Goal: Task Accomplishment & Management: Complete application form

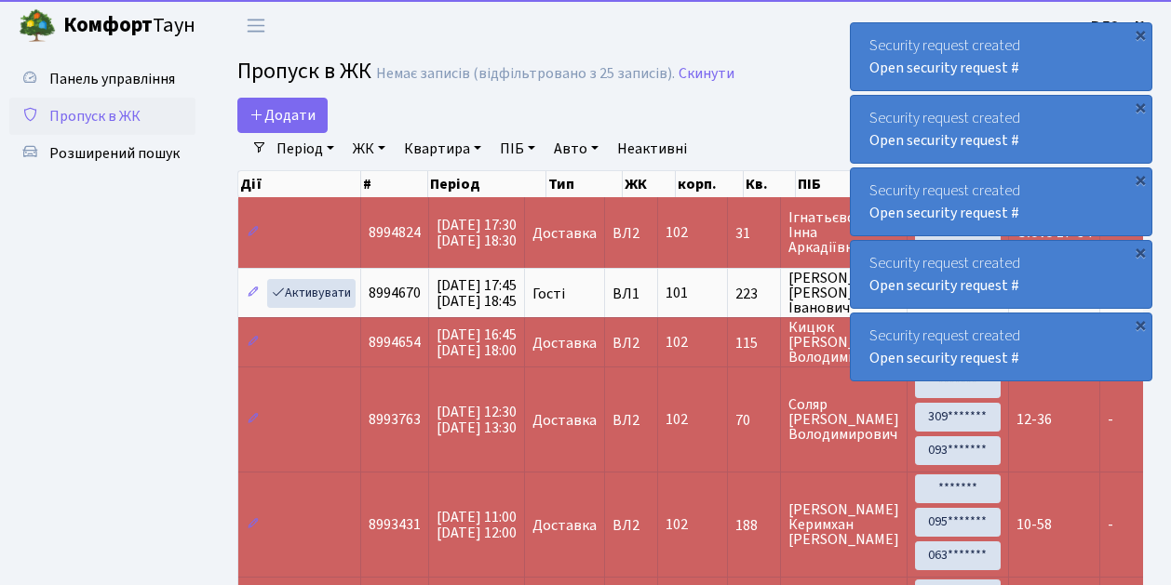
select select "25"
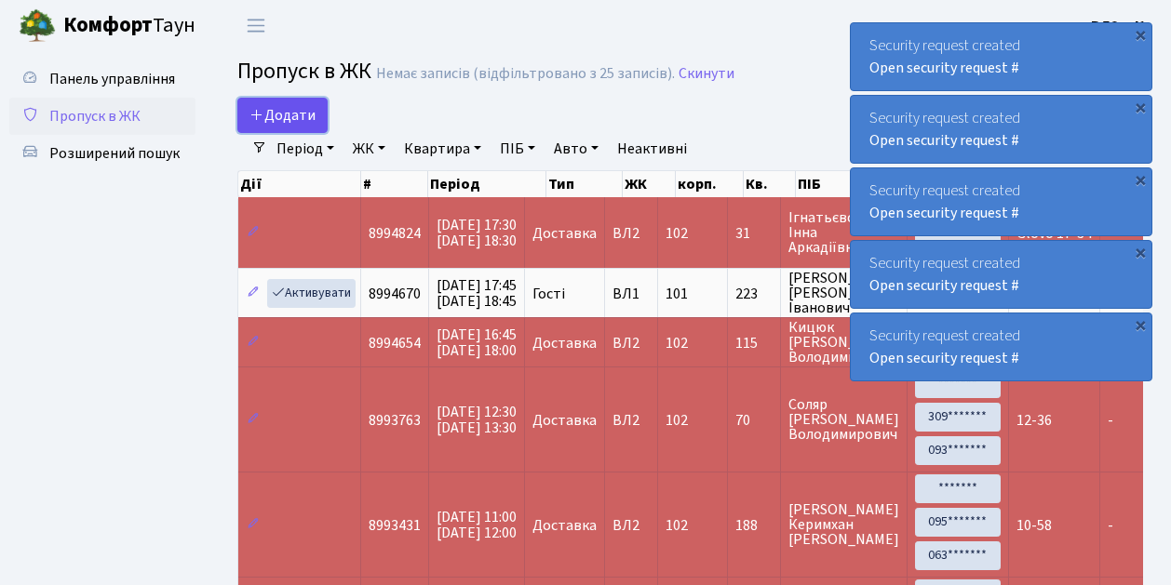
click at [300, 120] on span "Додати" at bounding box center [282, 115] width 66 height 20
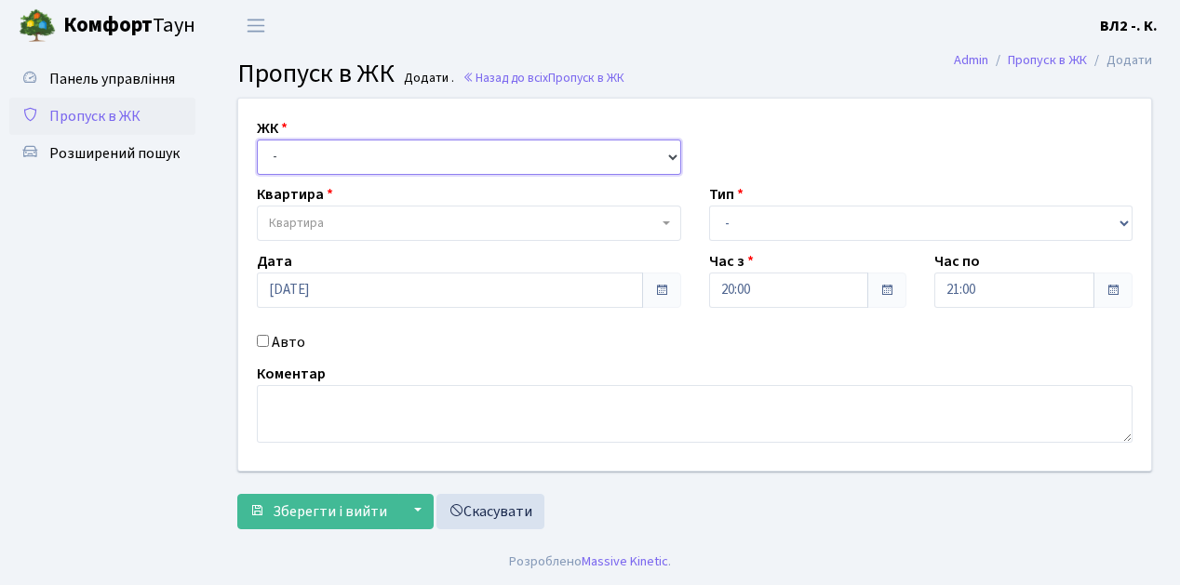
click at [675, 151] on select "- [STREET_ADDRESS][PERSON_NAME]" at bounding box center [469, 157] width 424 height 35
select select "317"
click at [257, 140] on select "- [STREET_ADDRESS][PERSON_NAME]" at bounding box center [469, 157] width 424 height 35
select select
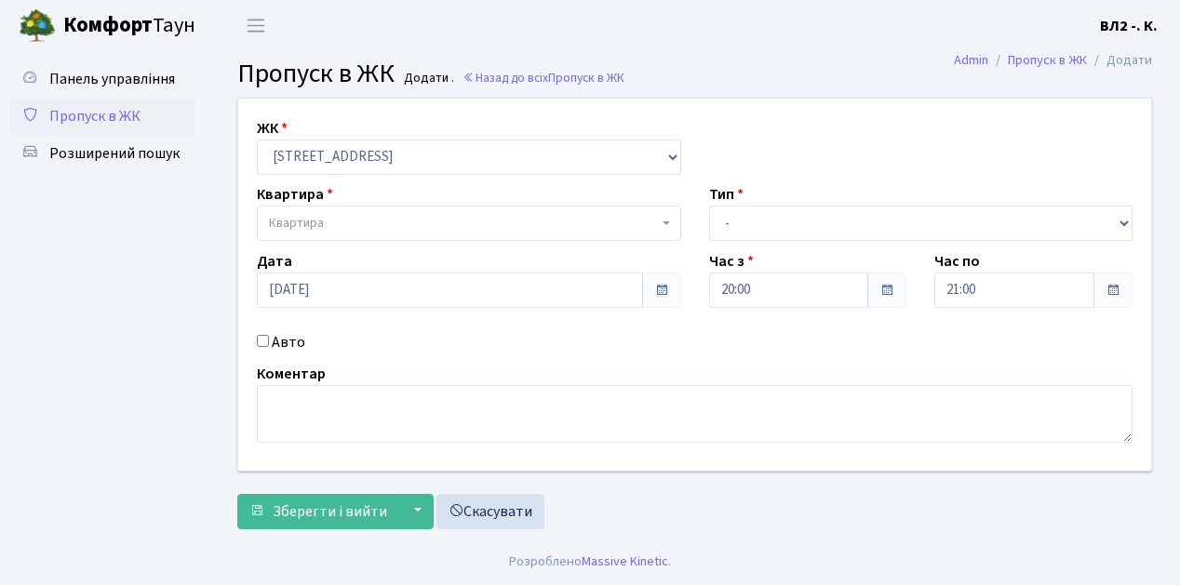
click at [663, 221] on b at bounding box center [666, 223] width 7 height 4
type input "5"
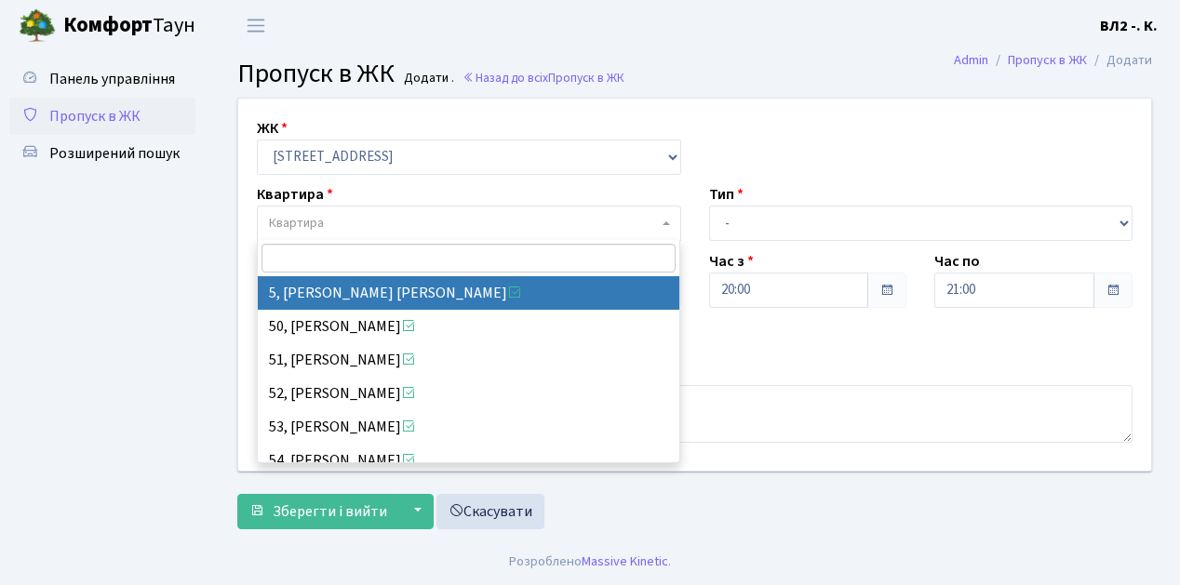
select select "37954"
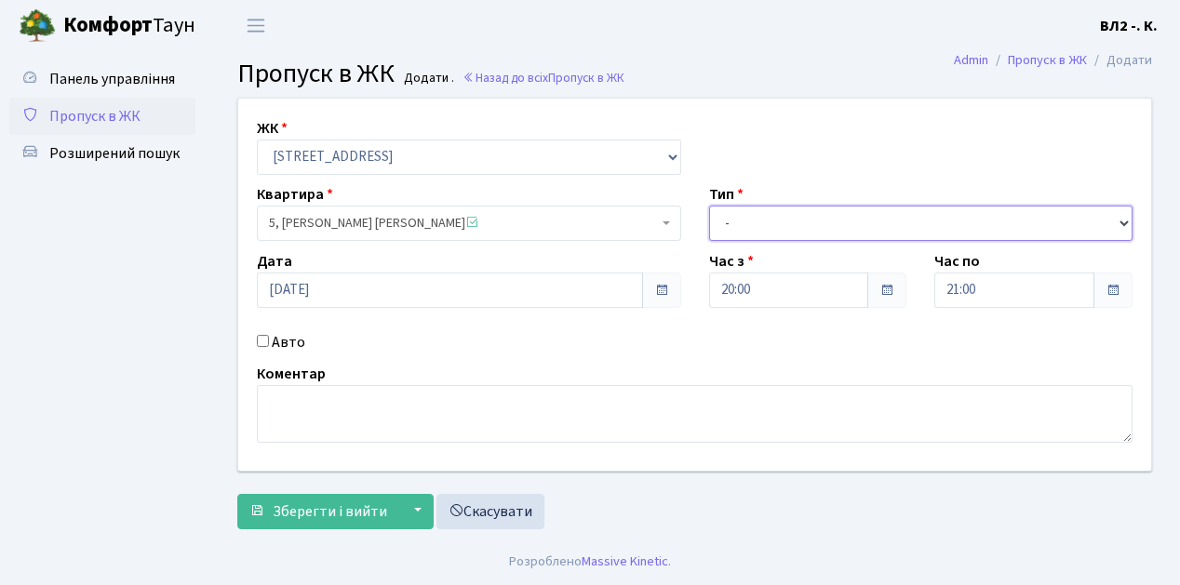
drag, startPoint x: 1119, startPoint y: 221, endPoint x: 1061, endPoint y: 211, distance: 59.5
click at [1119, 221] on select "- Доставка Таксі Гості Сервіс" at bounding box center [921, 223] width 424 height 35
select select "1"
click at [709, 206] on select "- Доставка Таксі Гості Сервіс" at bounding box center [921, 223] width 424 height 35
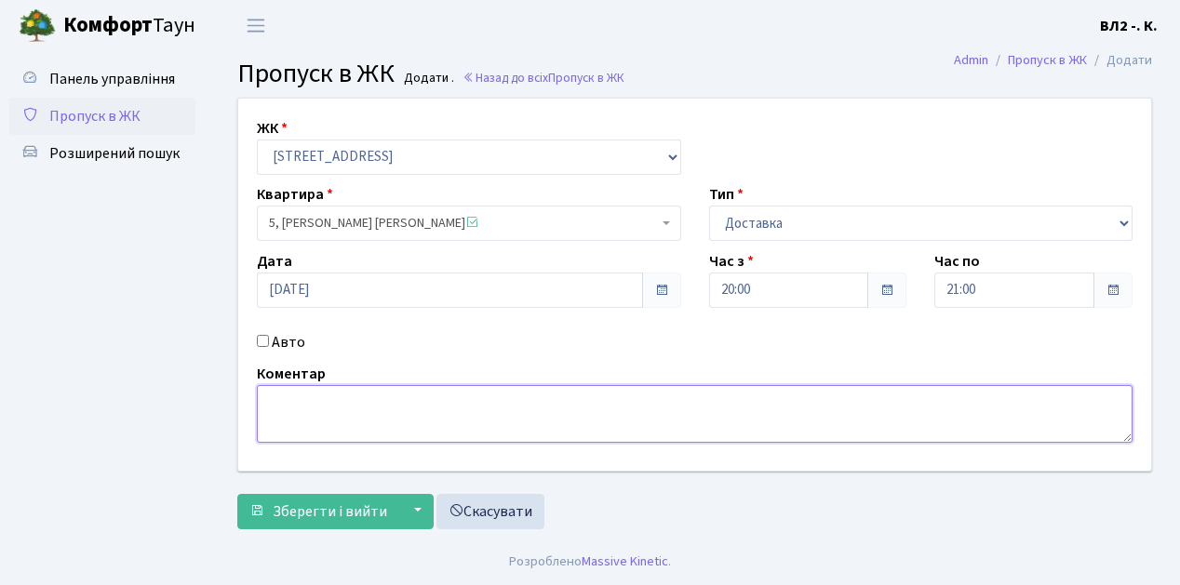
click at [275, 398] on textarea at bounding box center [695, 414] width 876 height 58
type textarea "20-54"
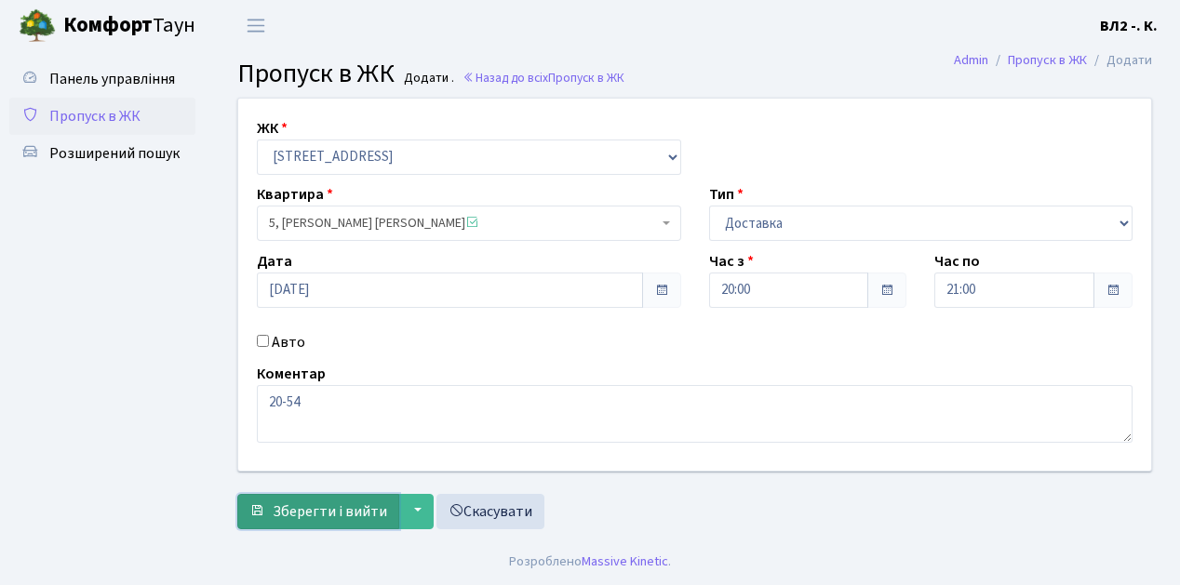
click at [279, 519] on span "Зберегти і вийти" at bounding box center [330, 512] width 114 height 20
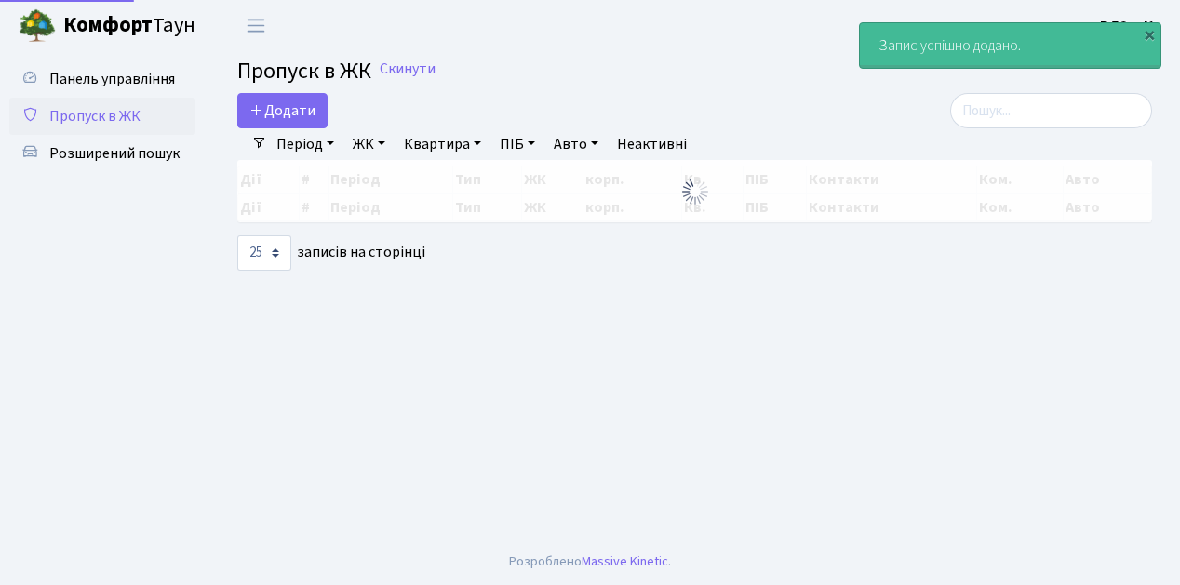
select select "25"
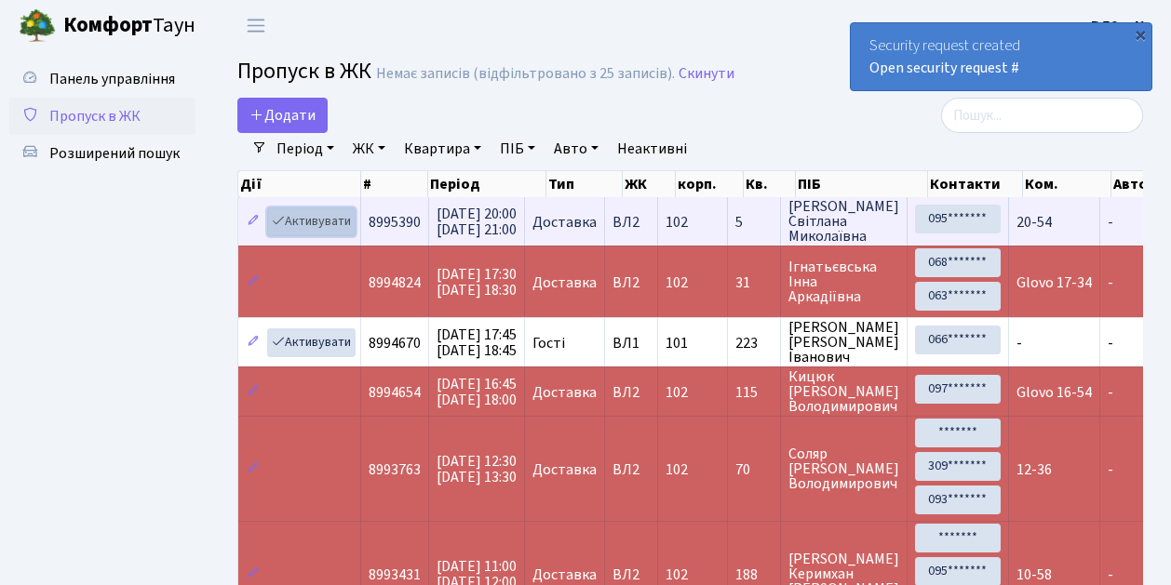
click at [342, 230] on link "Активувати" at bounding box center [311, 222] width 88 height 29
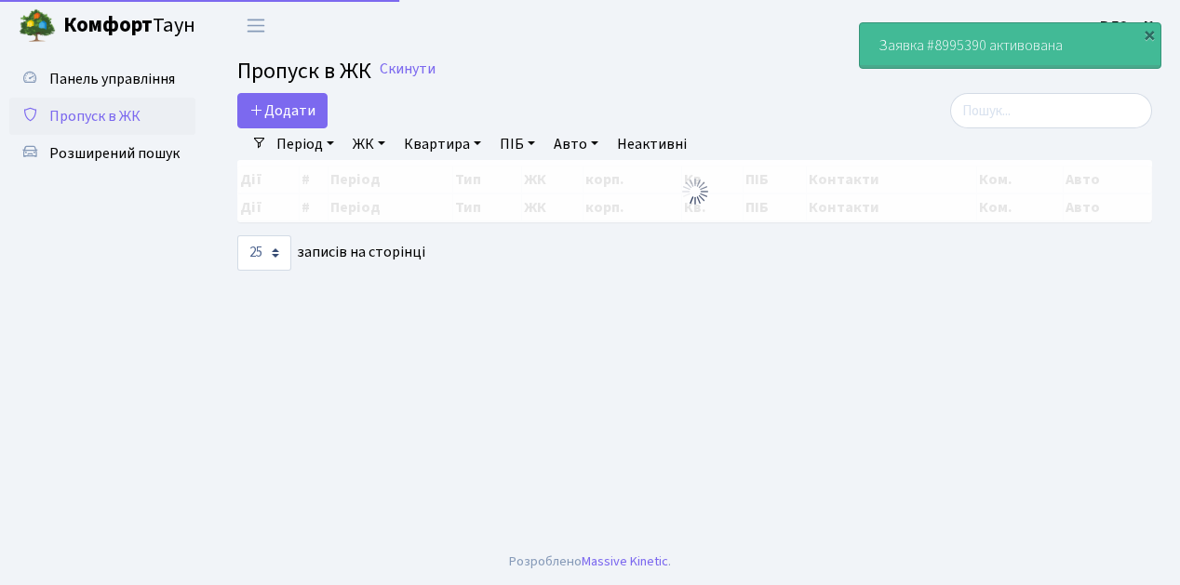
select select "25"
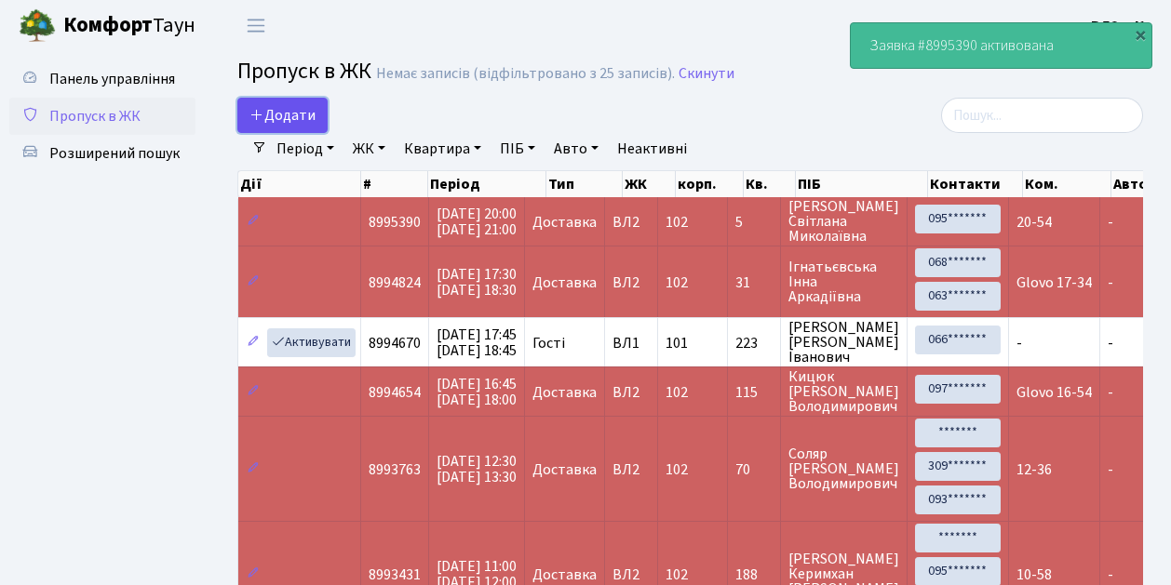
click at [308, 119] on span "Додати" at bounding box center [282, 115] width 66 height 20
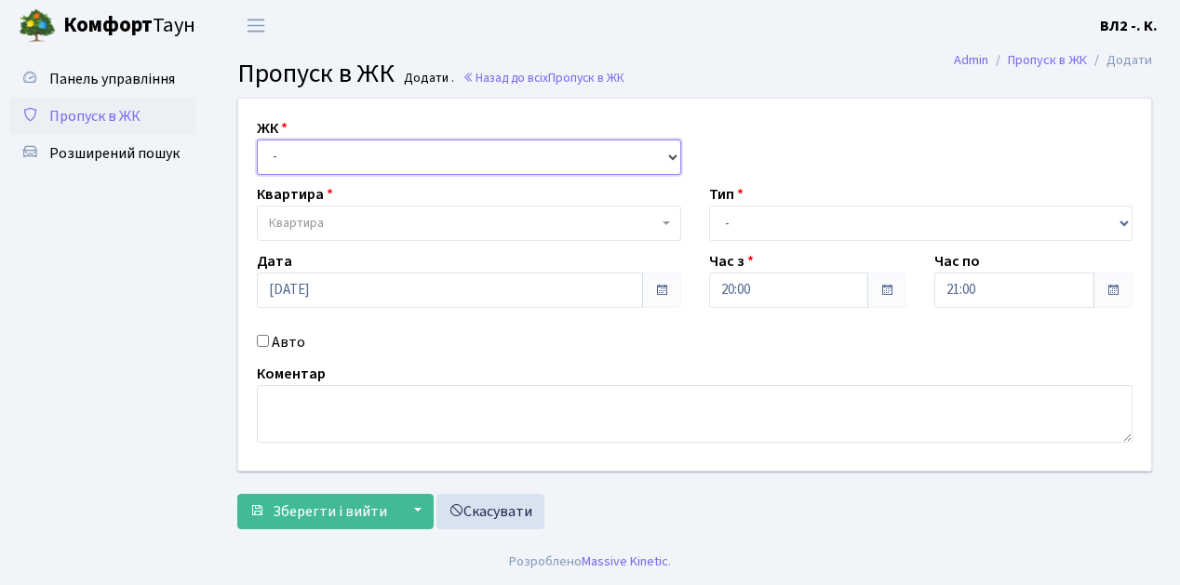
click at [670, 152] on select "- ВЛ1, Ужгородський пров., 4/1 ВЛ2, Голосіївський просп., 76 ВЛ3, пр.Голосіївсь…" at bounding box center [469, 157] width 424 height 35
select select "317"
click at [257, 140] on select "- ВЛ1, Ужгородський пров., 4/1 ВЛ2, Голосіївський просп., 76 ВЛ3, пр.Голосіївсь…" at bounding box center [469, 157] width 424 height 35
select select
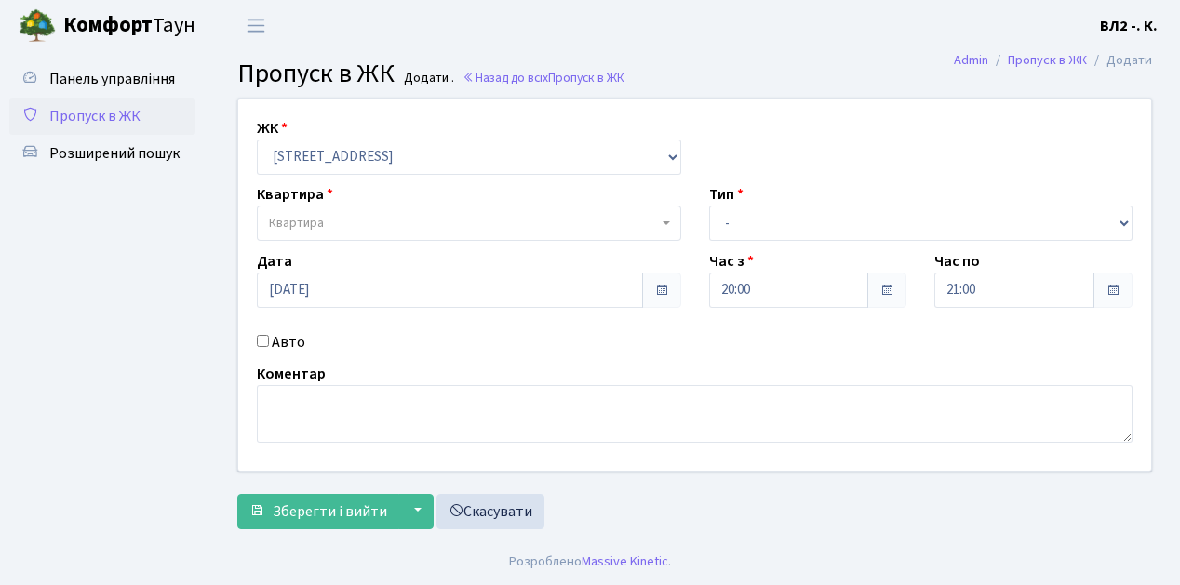
click at [663, 221] on b at bounding box center [666, 223] width 7 height 4
type input "125"
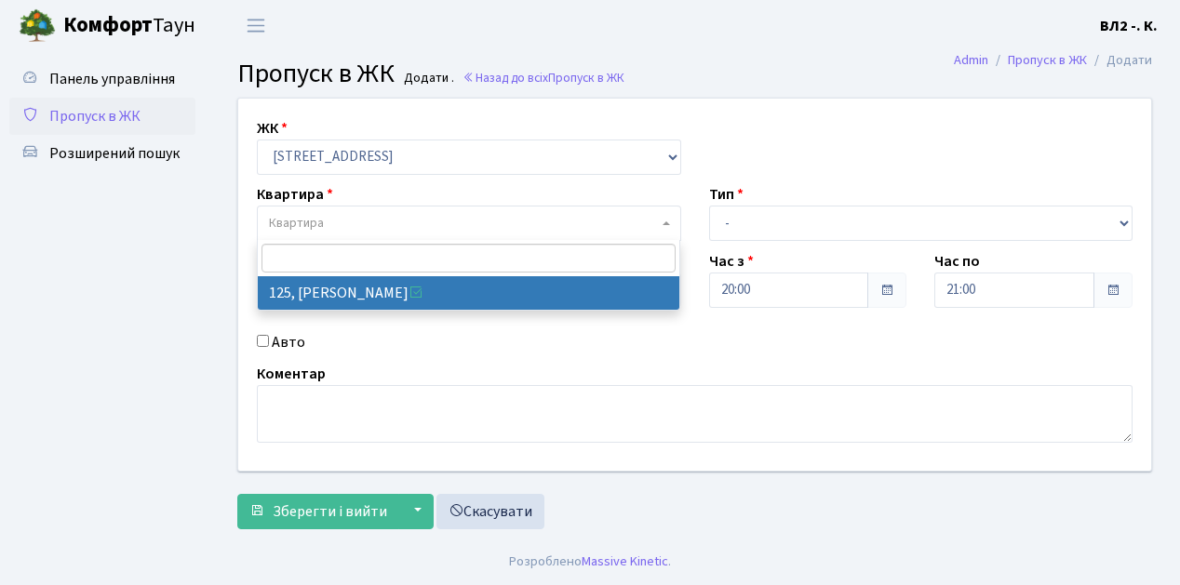
select select "38311"
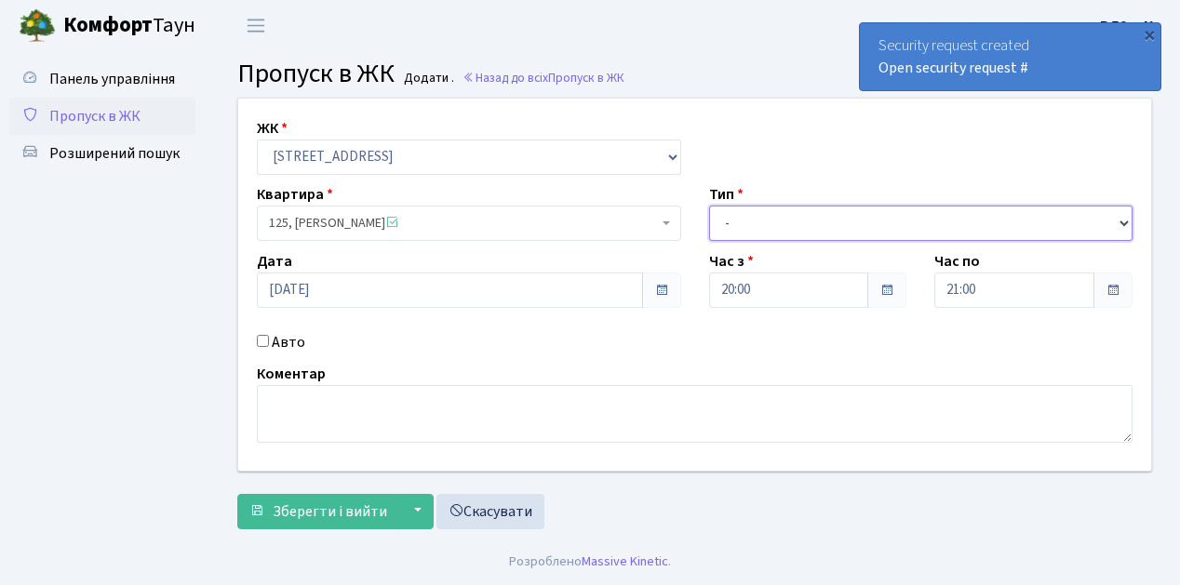
drag, startPoint x: 1119, startPoint y: 222, endPoint x: 978, endPoint y: 215, distance: 141.6
click at [1119, 222] on select "- Доставка Таксі Гості Сервіс" at bounding box center [921, 223] width 424 height 35
select select "1"
click at [709, 206] on select "- Доставка Таксі Гості Сервіс" at bounding box center [921, 223] width 424 height 35
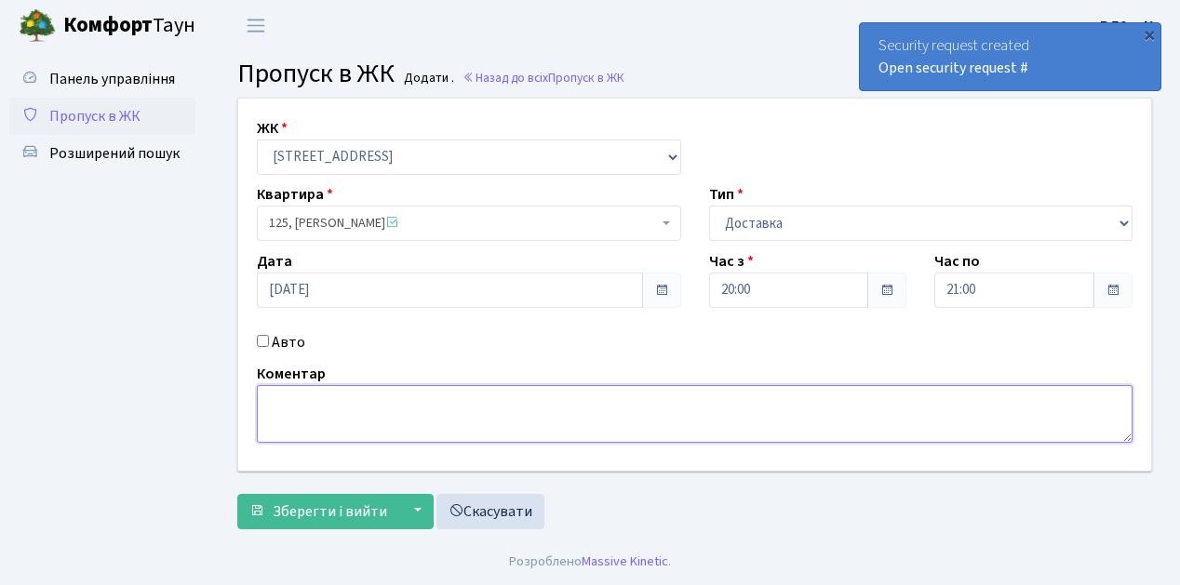
click at [266, 398] on textarea at bounding box center [695, 414] width 876 height 58
type textarea "Квіти 20-02"
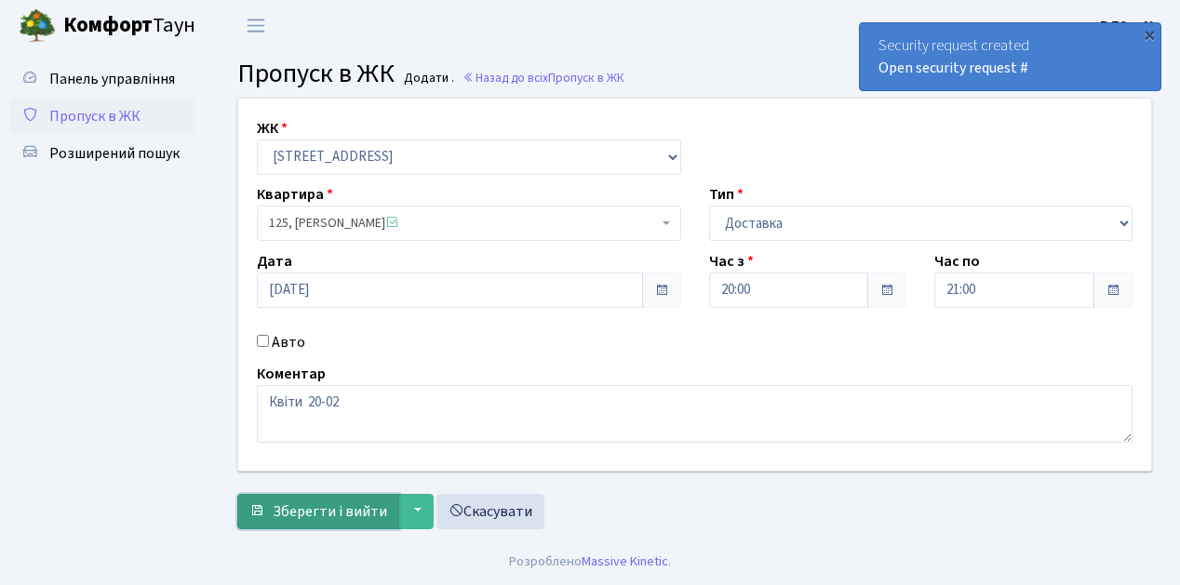
click at [277, 514] on span "Зберегти і вийти" at bounding box center [330, 512] width 114 height 20
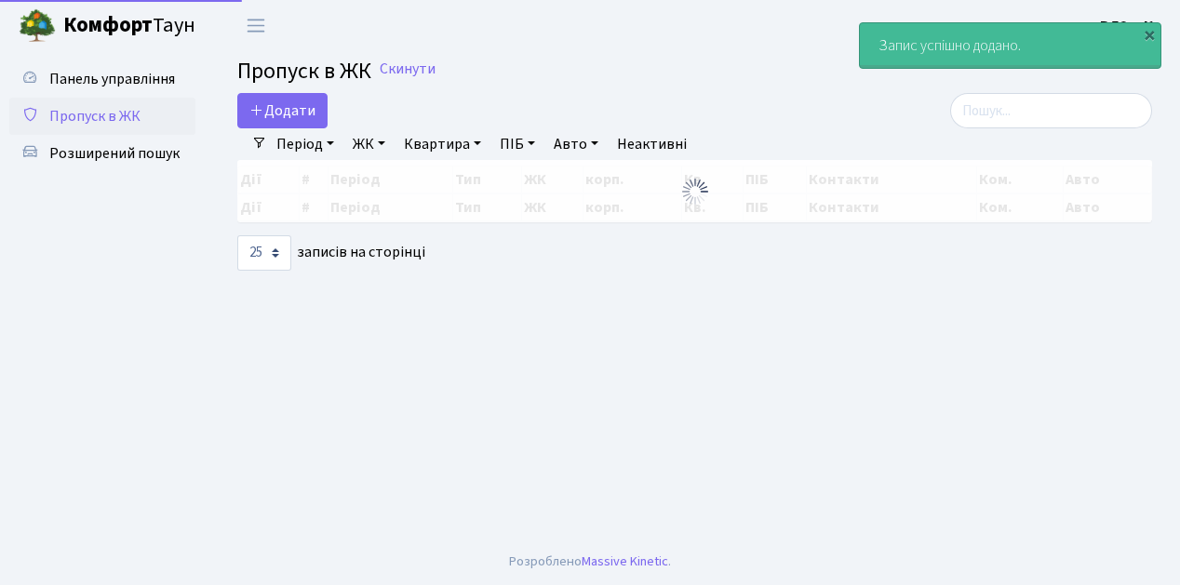
select select "25"
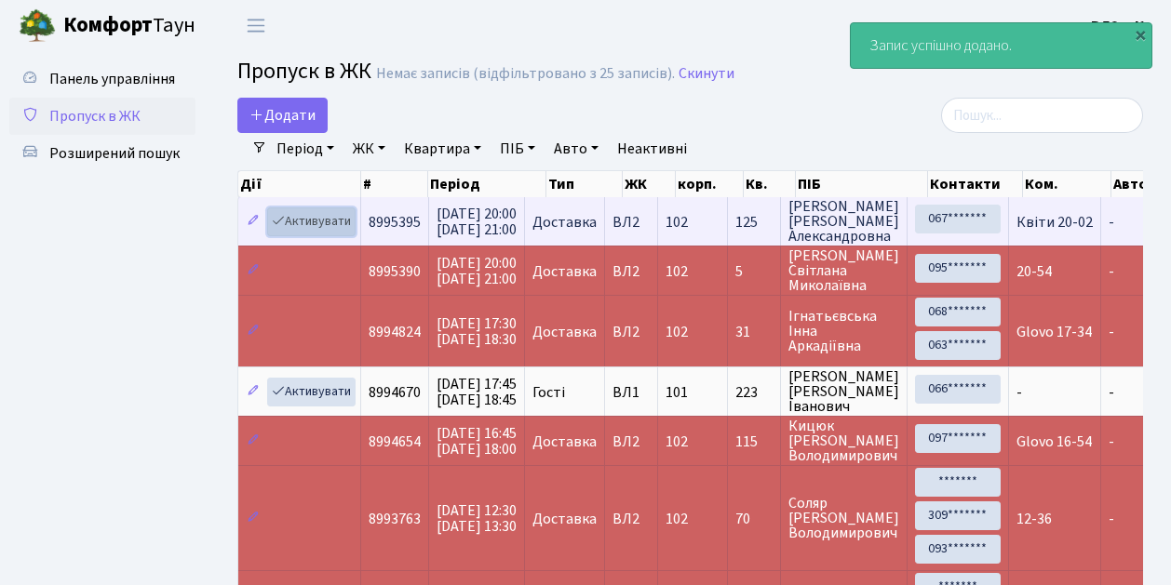
click at [339, 221] on link "Активувати" at bounding box center [311, 222] width 88 height 29
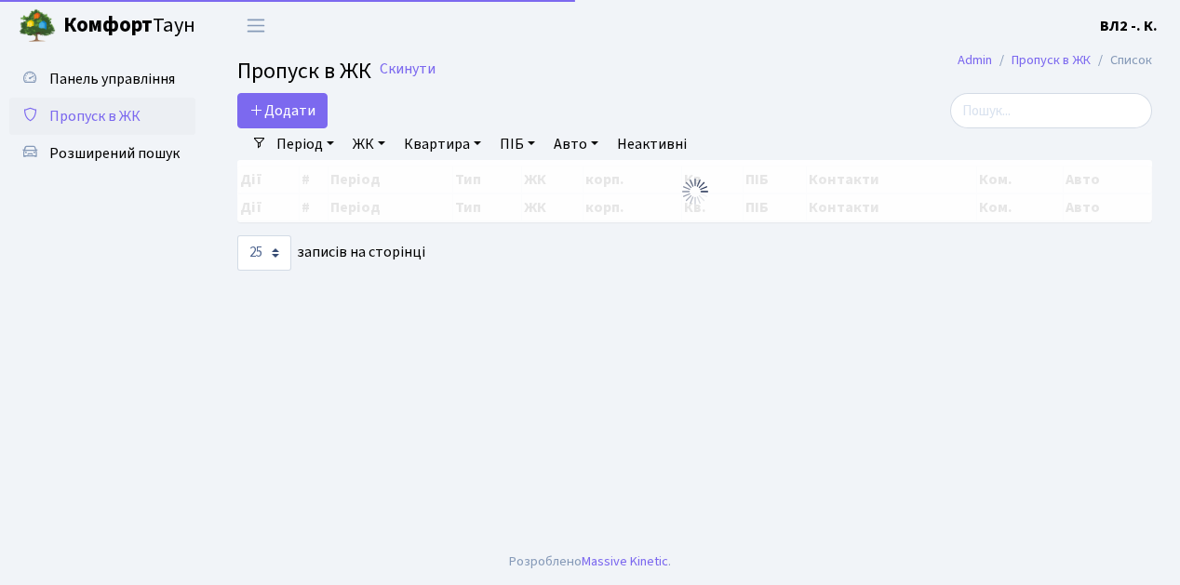
select select "25"
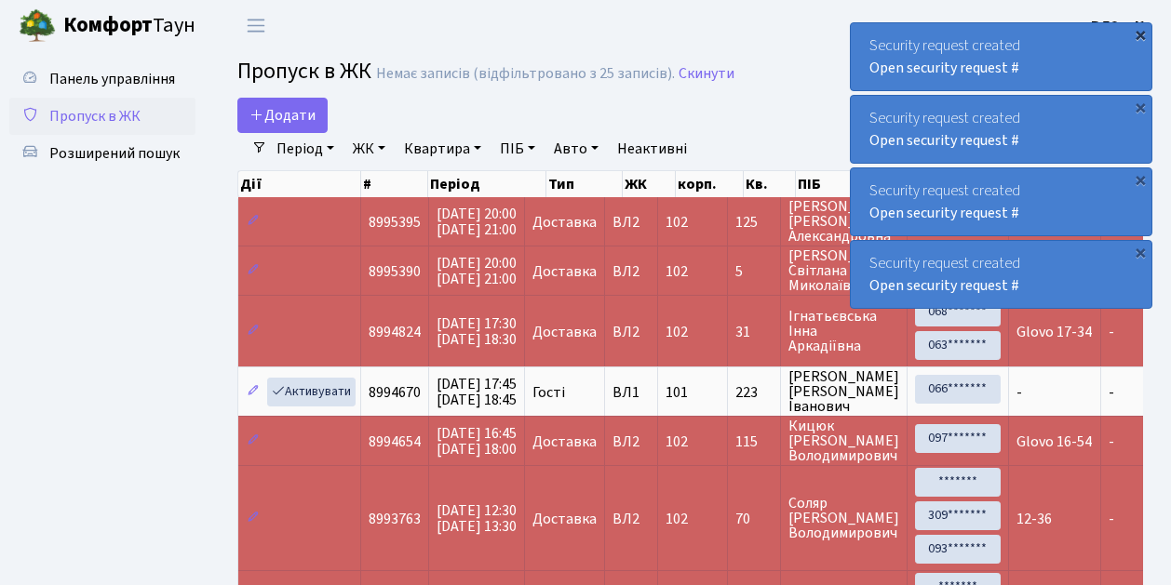
click at [1139, 35] on div "×" at bounding box center [1140, 34] width 19 height 19
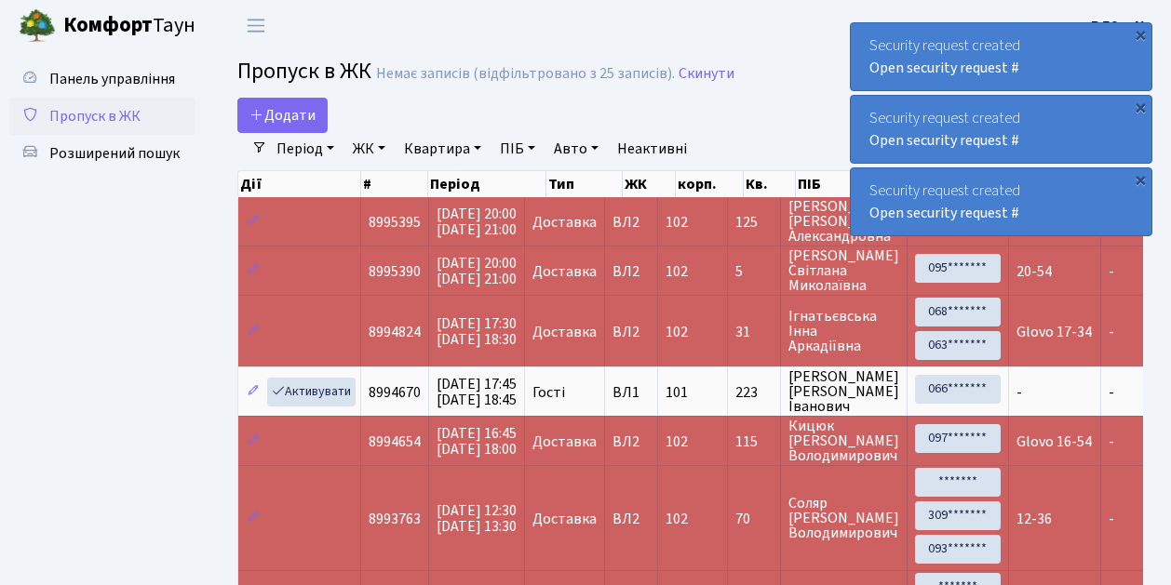
click at [1139, 35] on div "×" at bounding box center [1140, 34] width 19 height 19
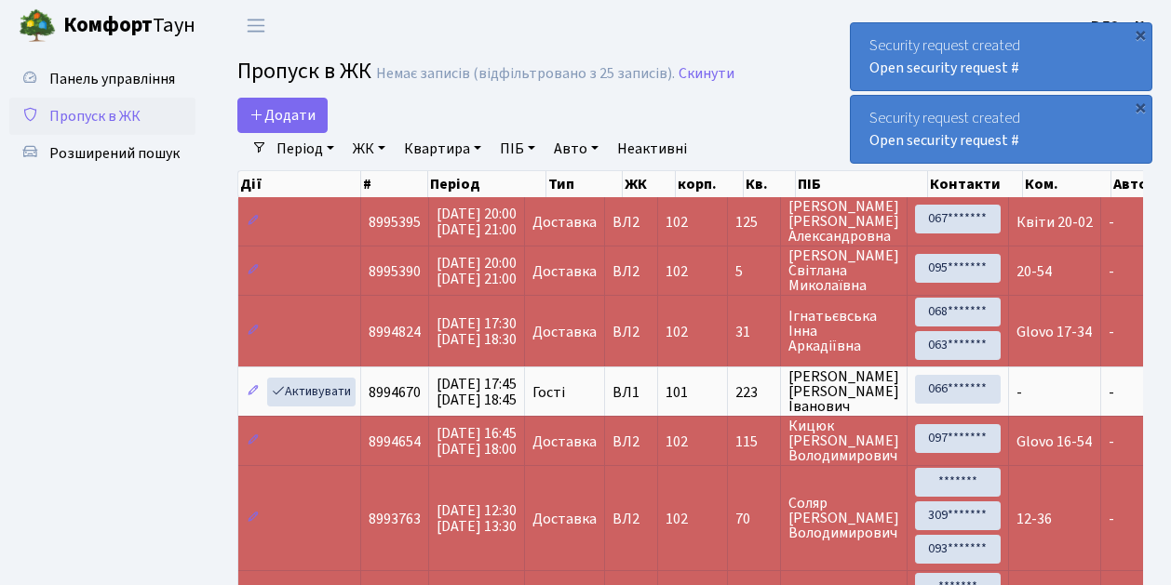
click at [1139, 35] on div "×" at bounding box center [1140, 34] width 19 height 19
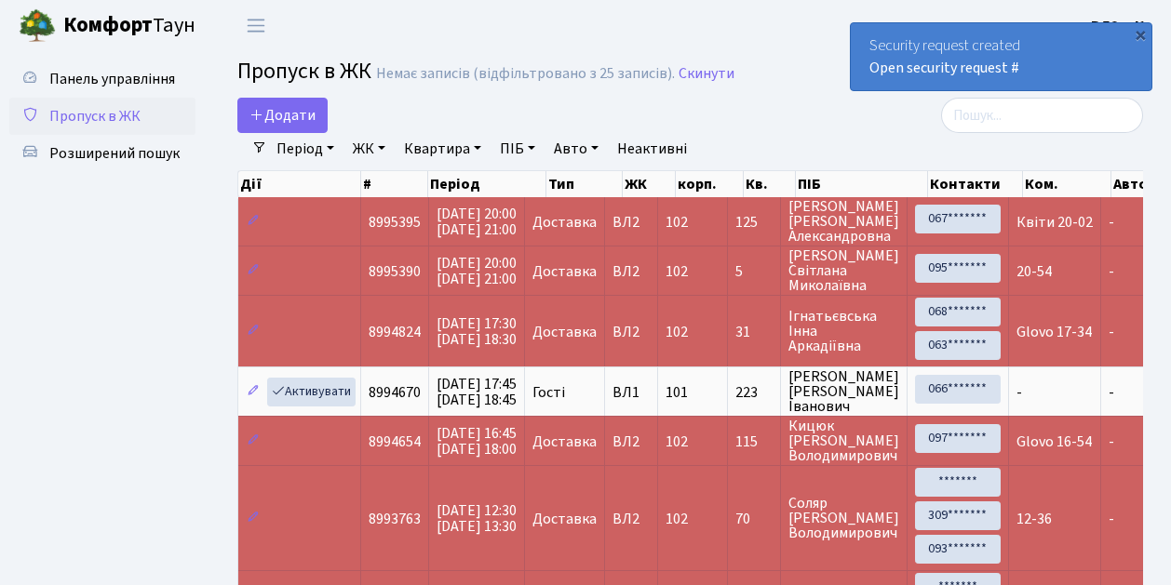
click at [1139, 35] on div "×" at bounding box center [1140, 34] width 19 height 19
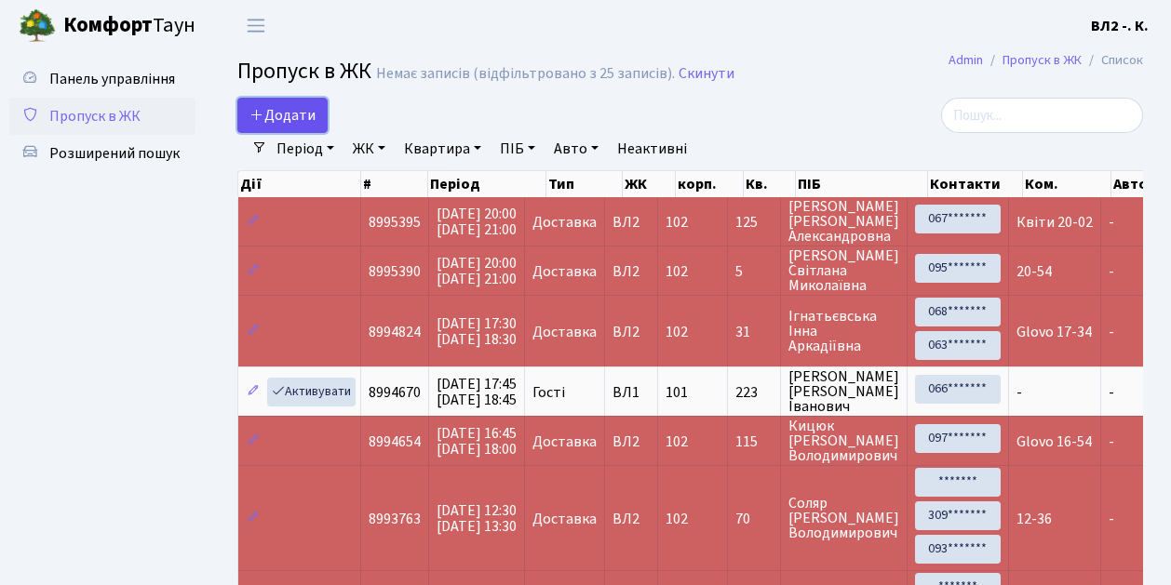
click at [315, 125] on link "Додати" at bounding box center [282, 115] width 90 height 35
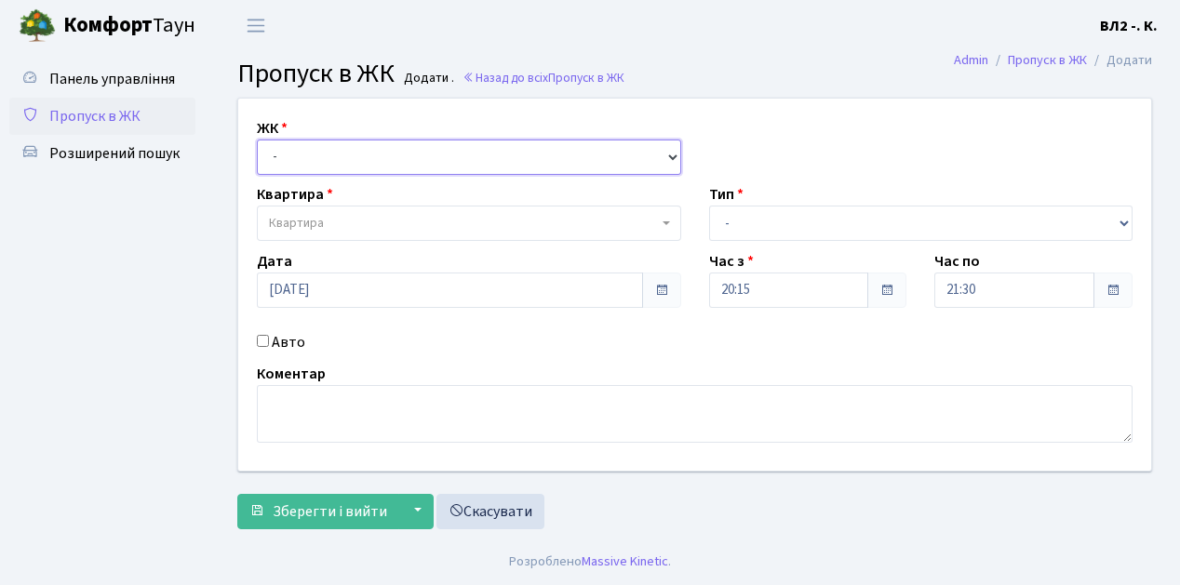
click at [668, 154] on select "- [STREET_ADDRESS][PERSON_NAME]" at bounding box center [469, 157] width 424 height 35
select select "317"
click at [257, 140] on select "- [STREET_ADDRESS][PERSON_NAME]" at bounding box center [469, 157] width 424 height 35
select select
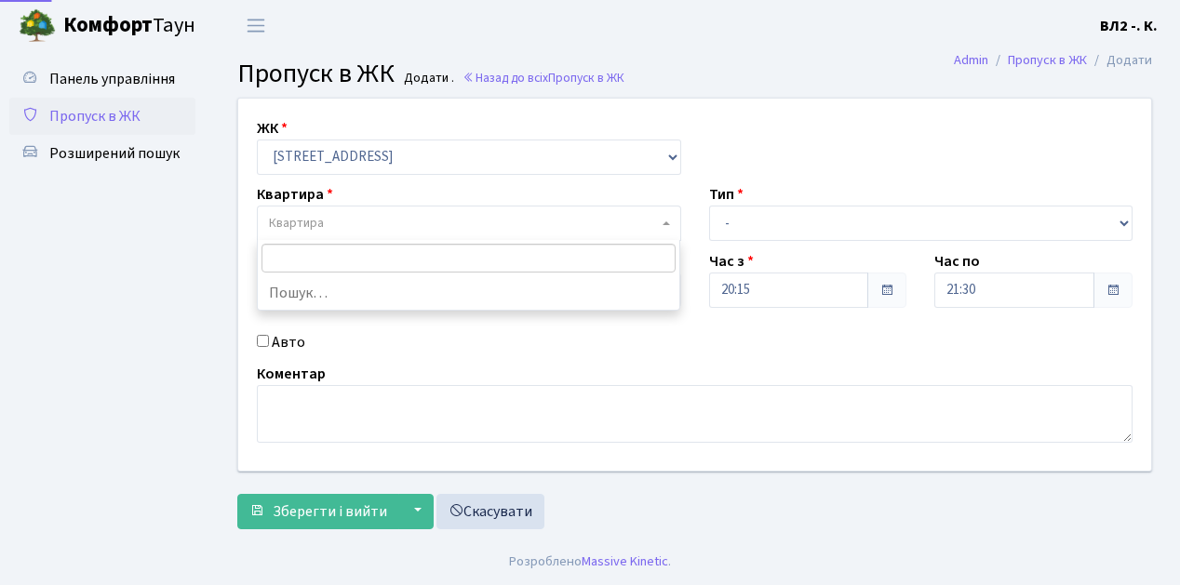
click at [666, 223] on b at bounding box center [666, 223] width 7 height 4
type input "61"
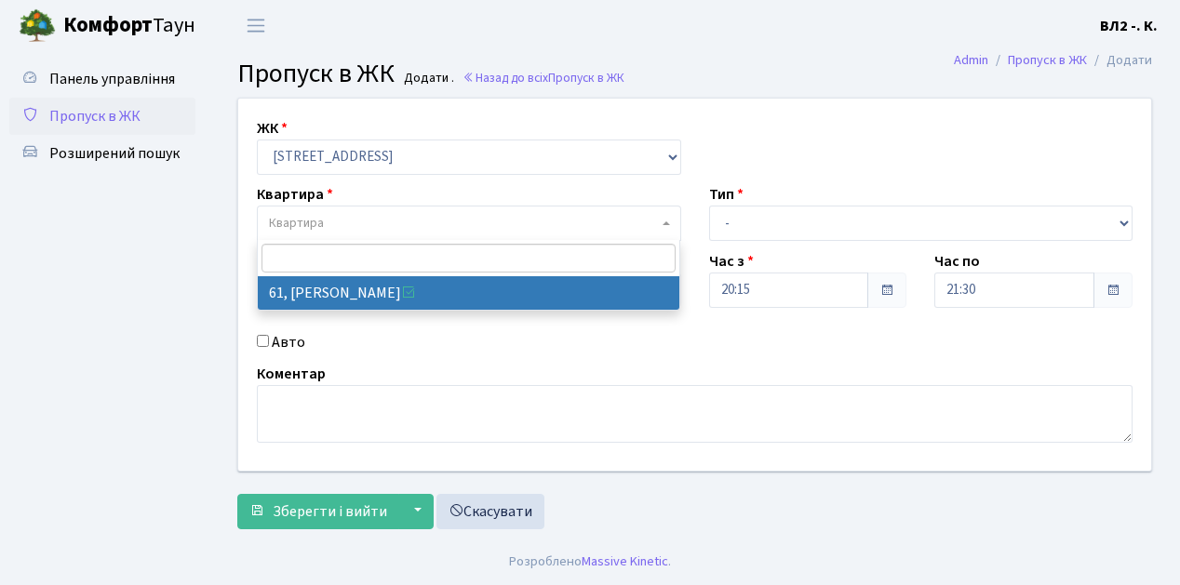
select select "38122"
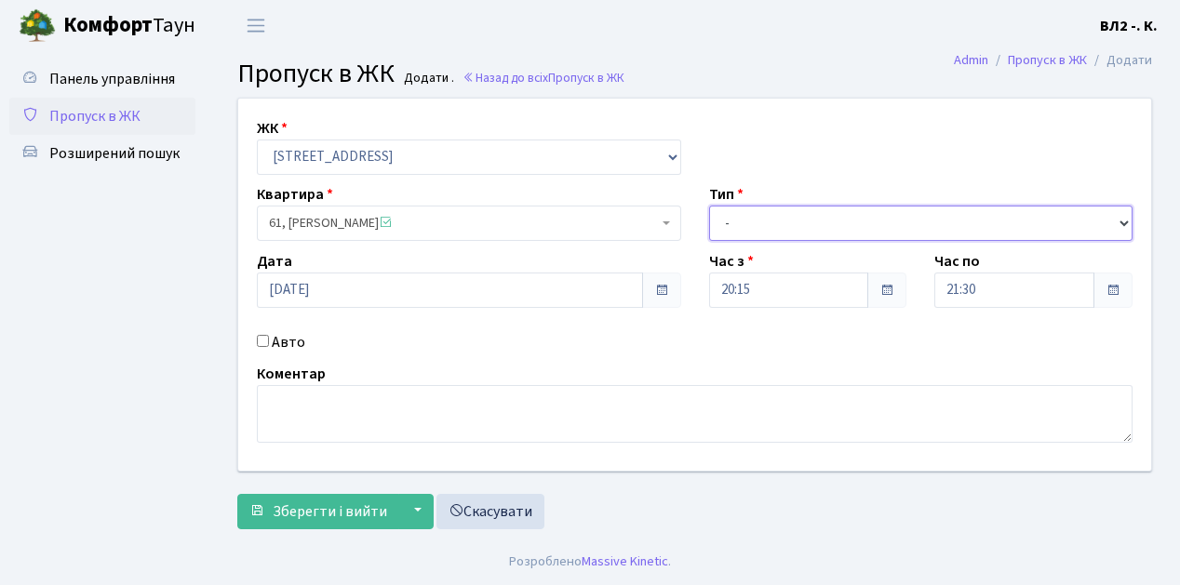
click at [1120, 221] on select "- Доставка Таксі Гості Сервіс" at bounding box center [921, 223] width 424 height 35
select select "1"
click at [709, 206] on select "- Доставка Таксі Гості Сервіс" at bounding box center [921, 223] width 424 height 35
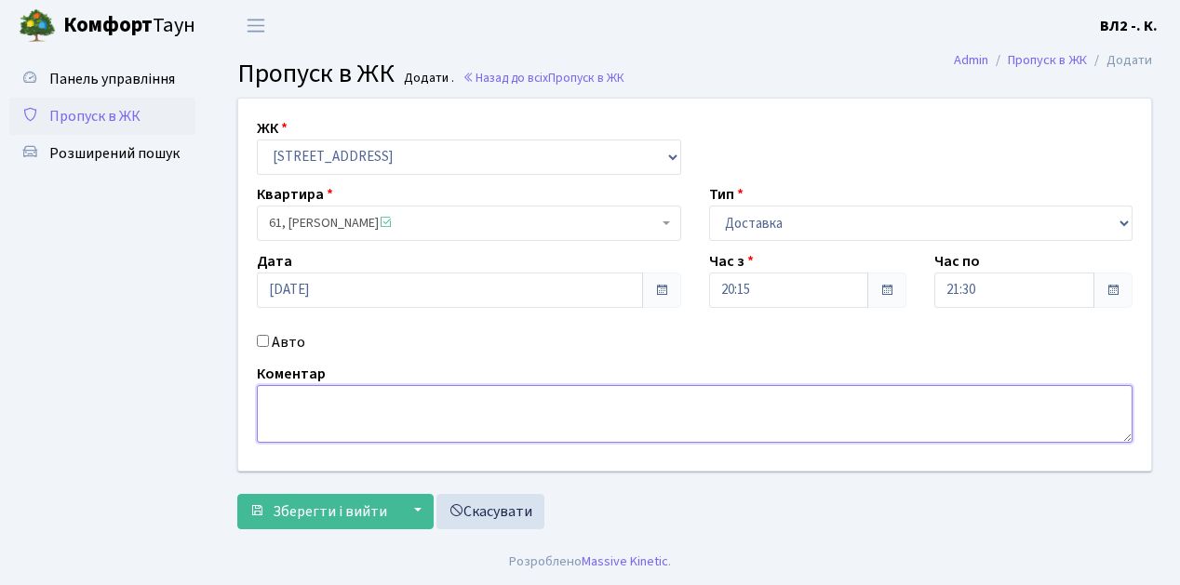
click at [273, 398] on textarea at bounding box center [695, 414] width 876 height 58
type textarea "20-25"
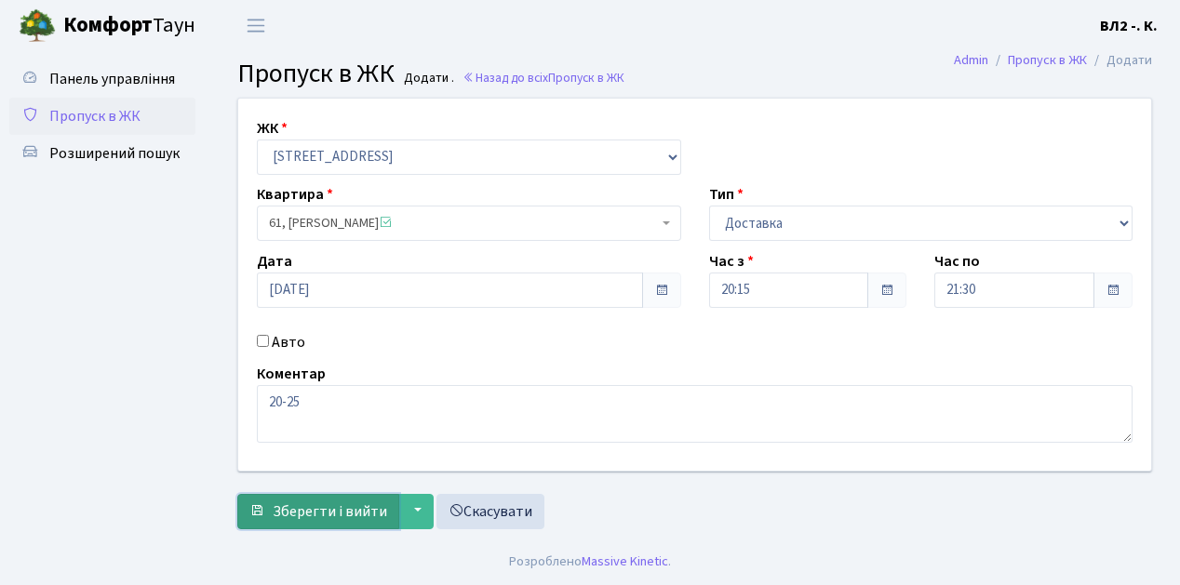
click at [285, 516] on span "Зберегти і вийти" at bounding box center [330, 512] width 114 height 20
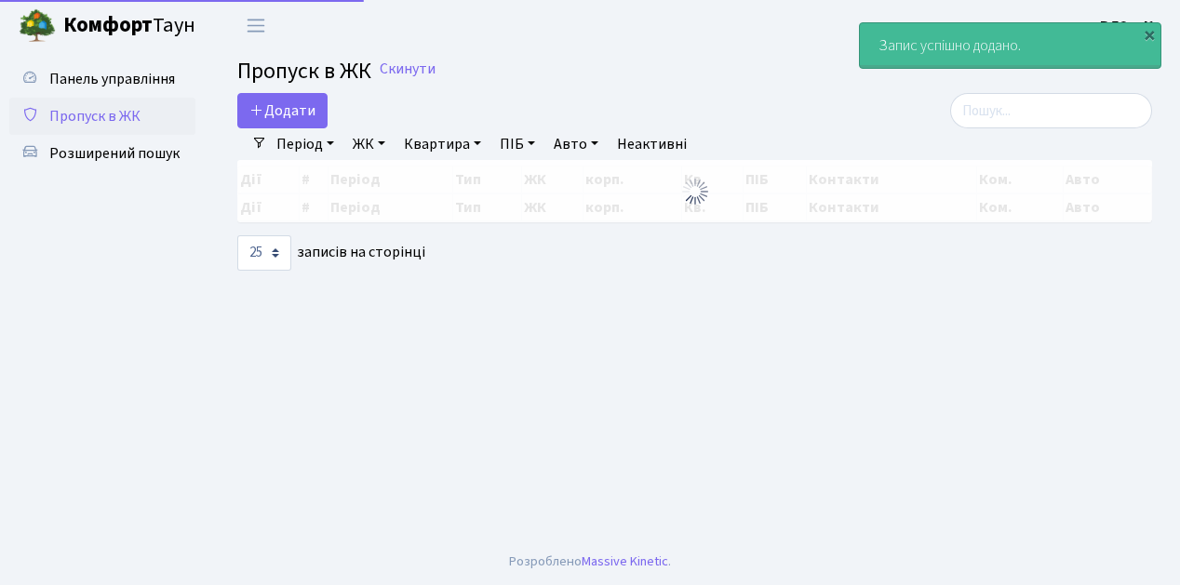
select select "25"
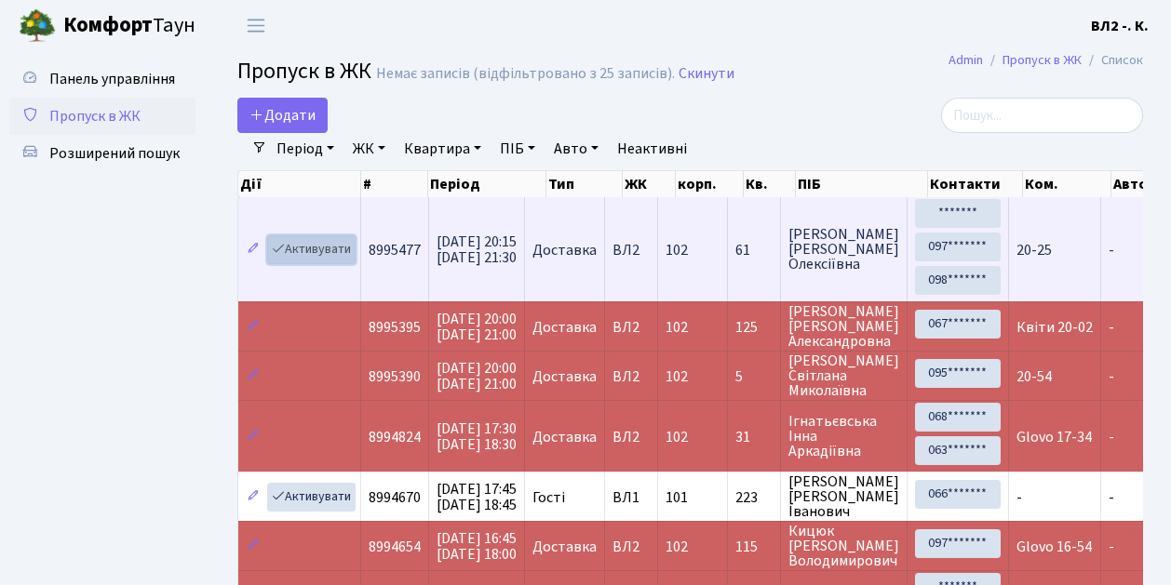
click at [343, 257] on link "Активувати" at bounding box center [311, 249] width 88 height 29
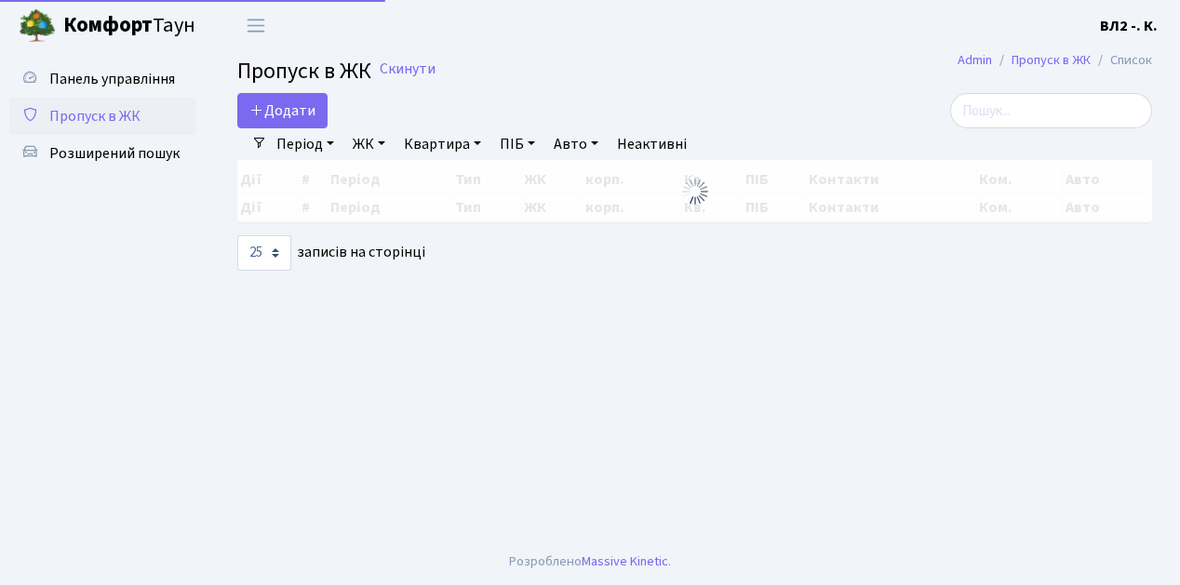
select select "25"
